Goal: Task Accomplishment & Management: Manage account settings

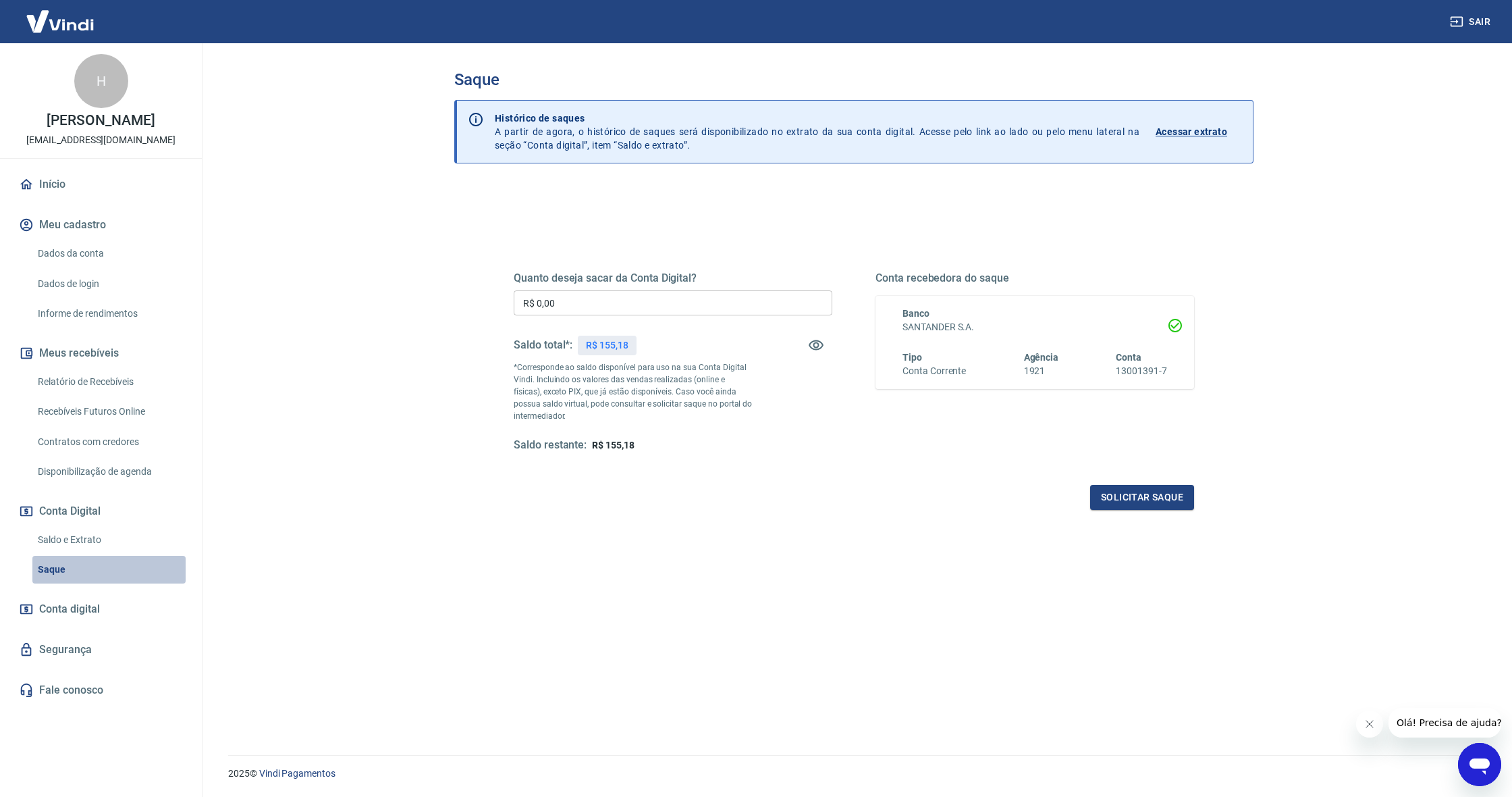
click at [40, 583] on link "Saque" at bounding box center [108, 569] width 153 height 28
click at [59, 196] on link "Início" at bounding box center [101, 185] width 170 height 30
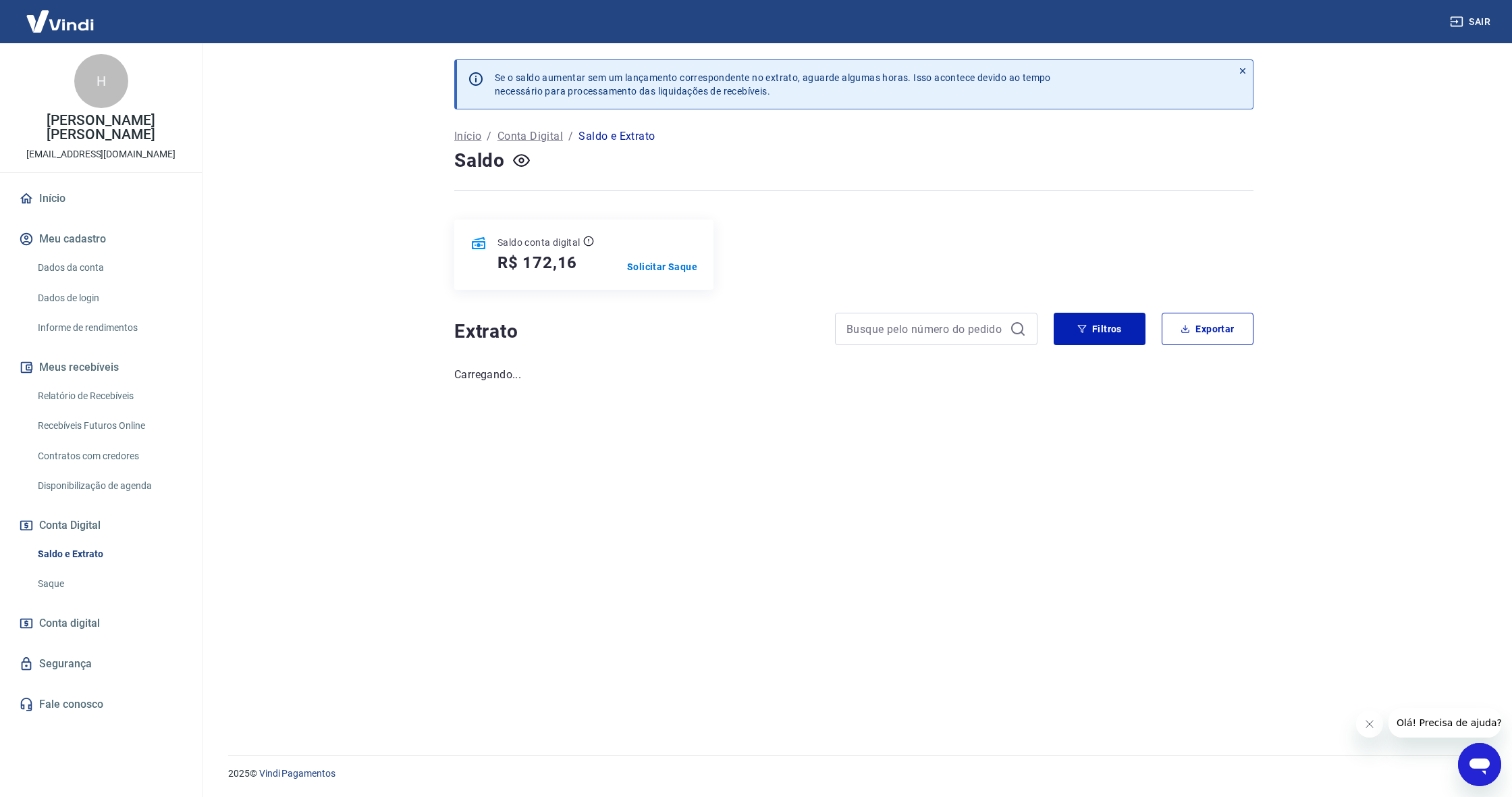
click at [50, 576] on link "Saque" at bounding box center [108, 583] width 153 height 28
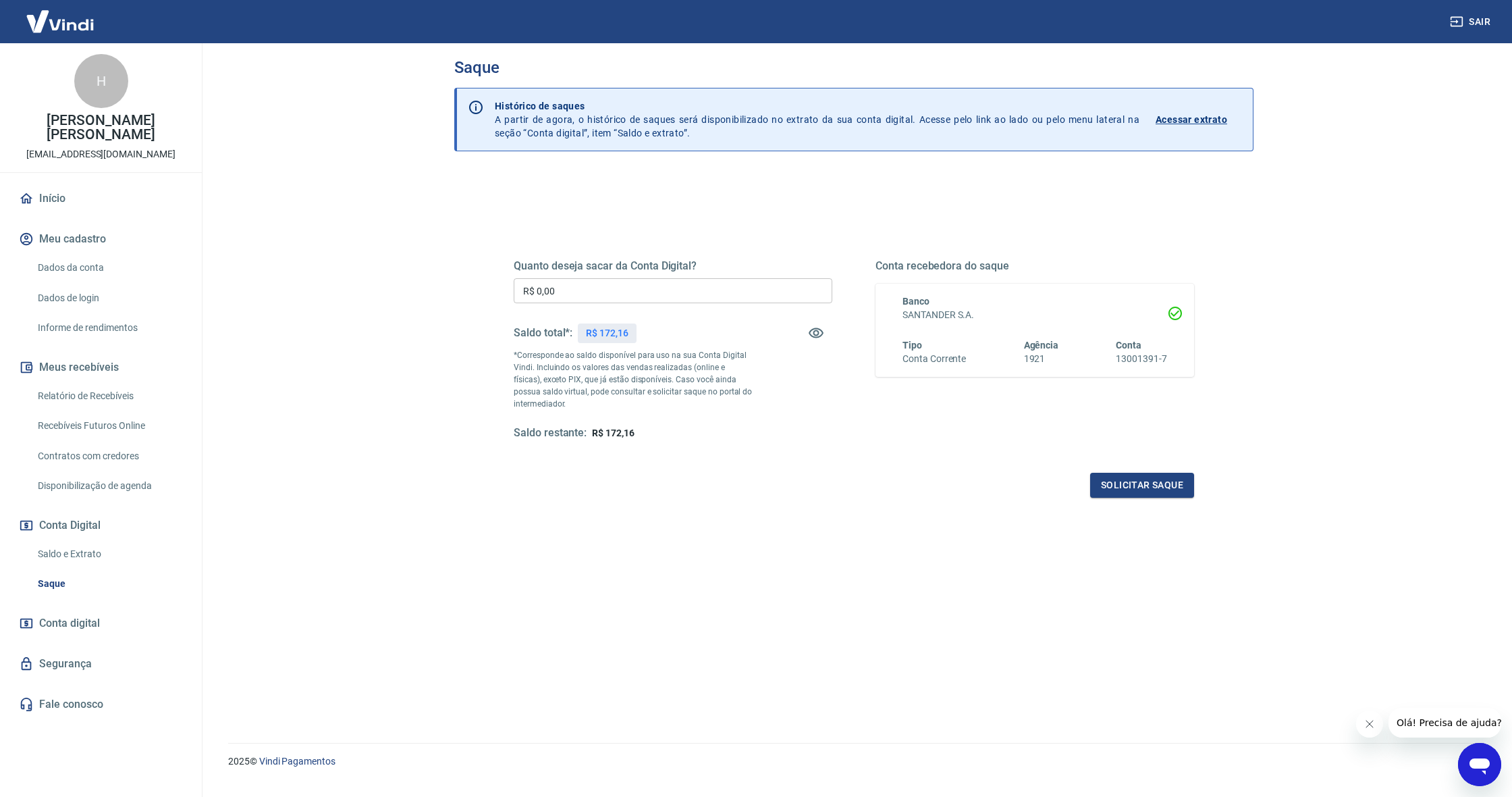
scroll to position [14, 0]
